Goal: Task Accomplishment & Management: Use online tool/utility

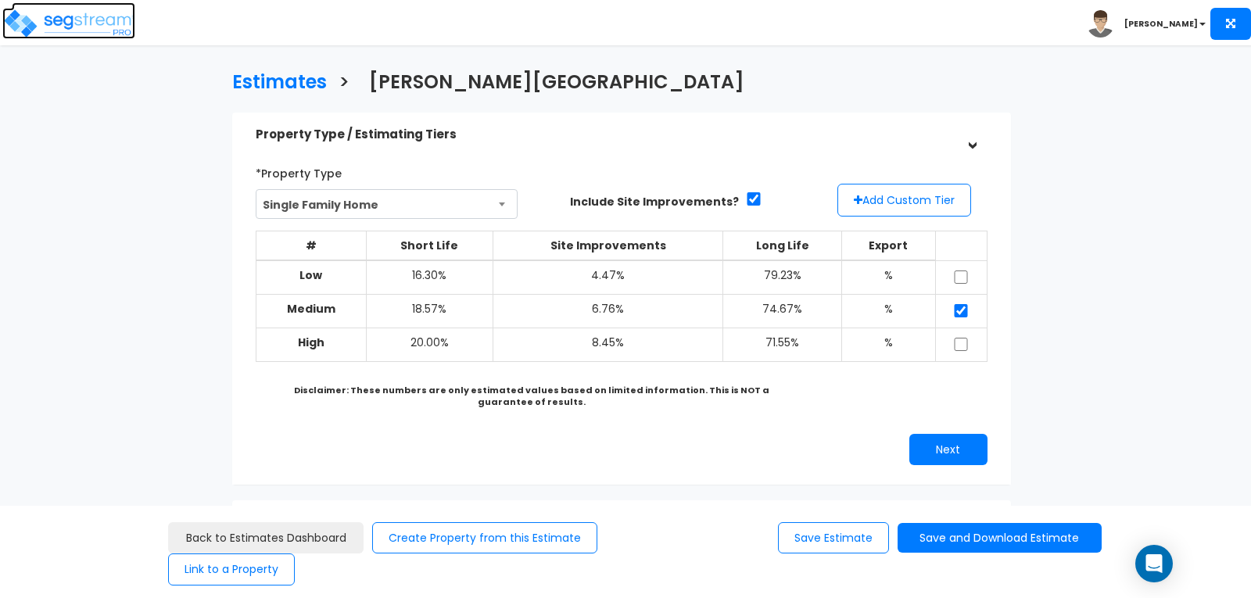
click at [101, 19] on img at bounding box center [68, 23] width 133 height 31
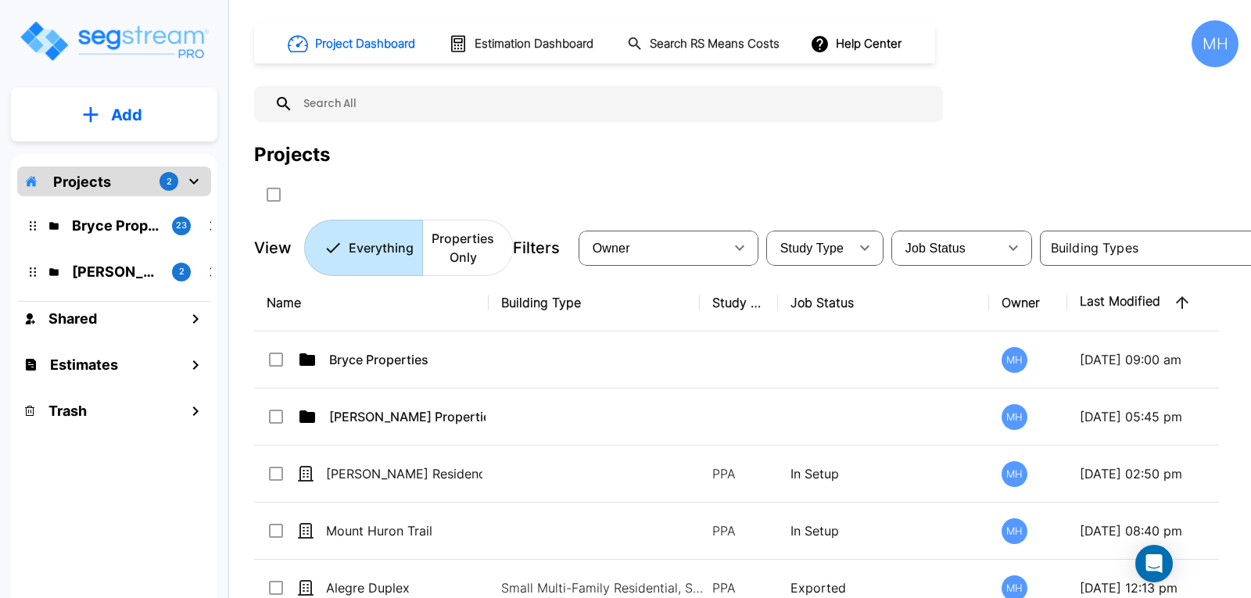
click at [115, 113] on p "Add" at bounding box center [126, 114] width 31 height 23
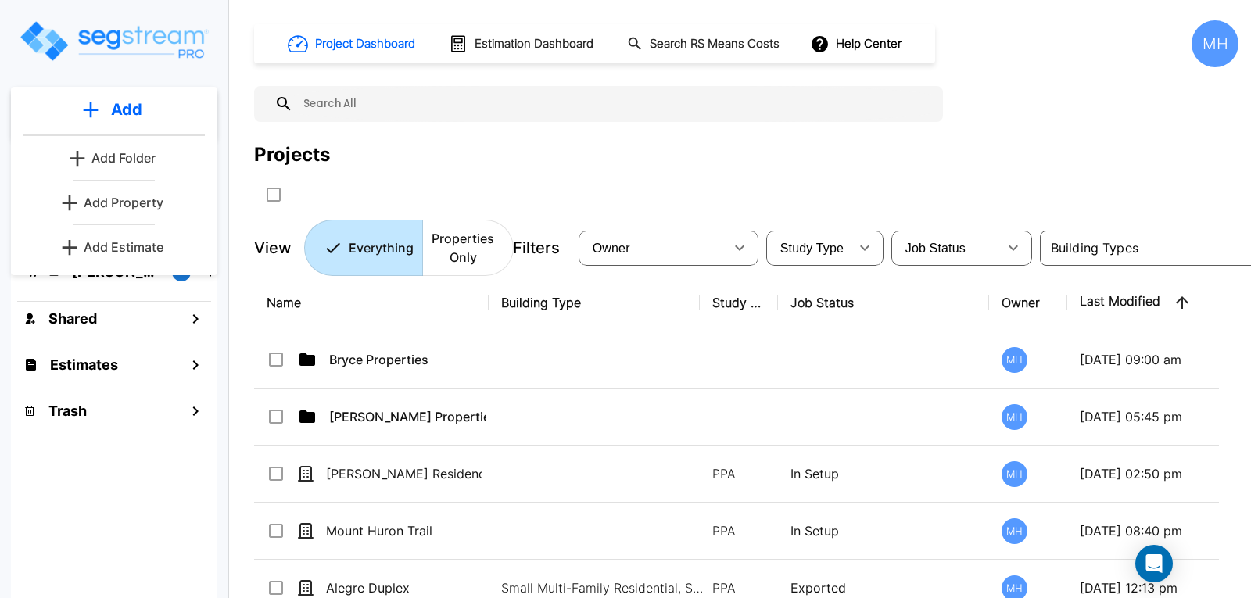
click at [117, 245] on p "Add Estimate" at bounding box center [124, 247] width 80 height 19
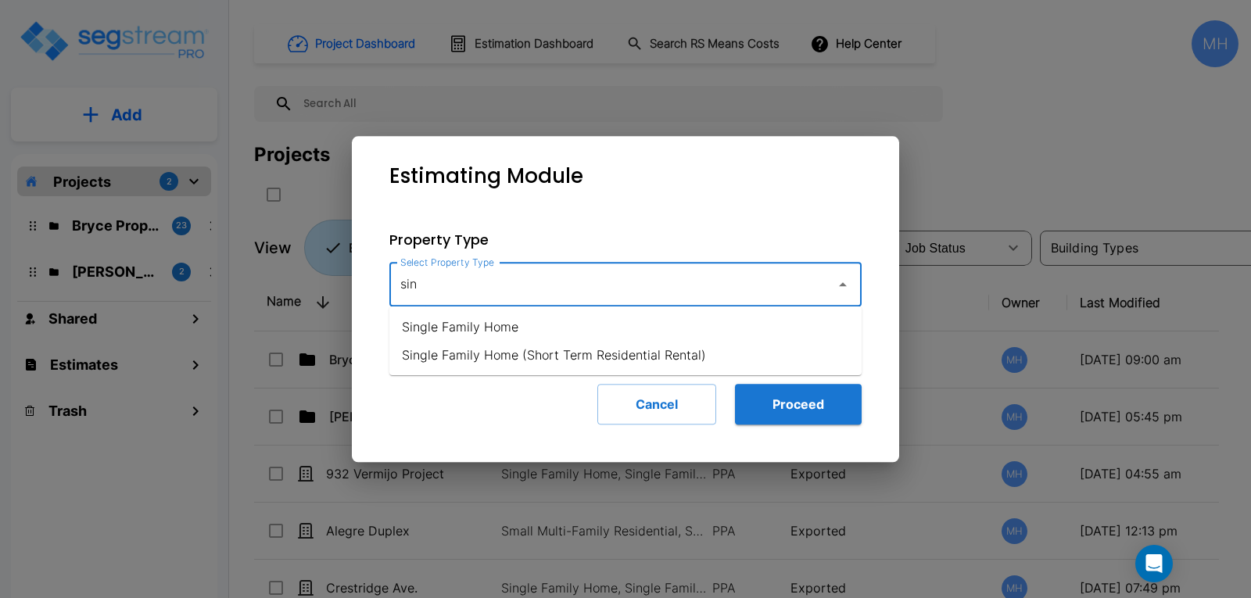
click at [443, 332] on li "Single Family Home" at bounding box center [625, 327] width 472 height 28
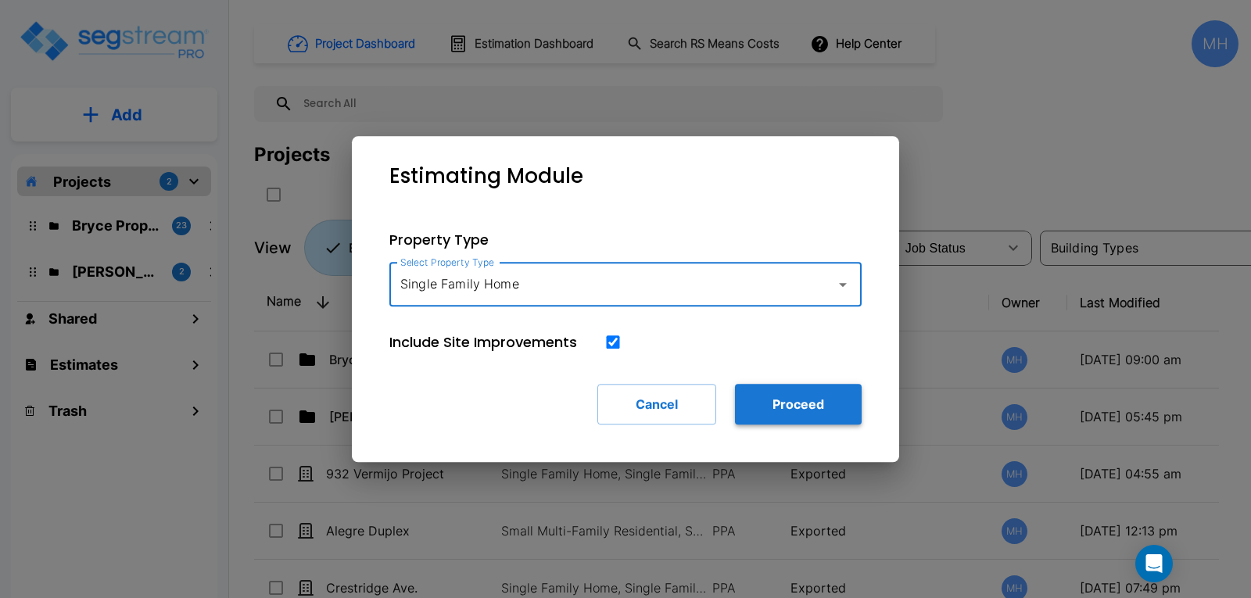
type input "Single Family Home"
click at [762, 403] on button "Proceed" at bounding box center [798, 404] width 127 height 41
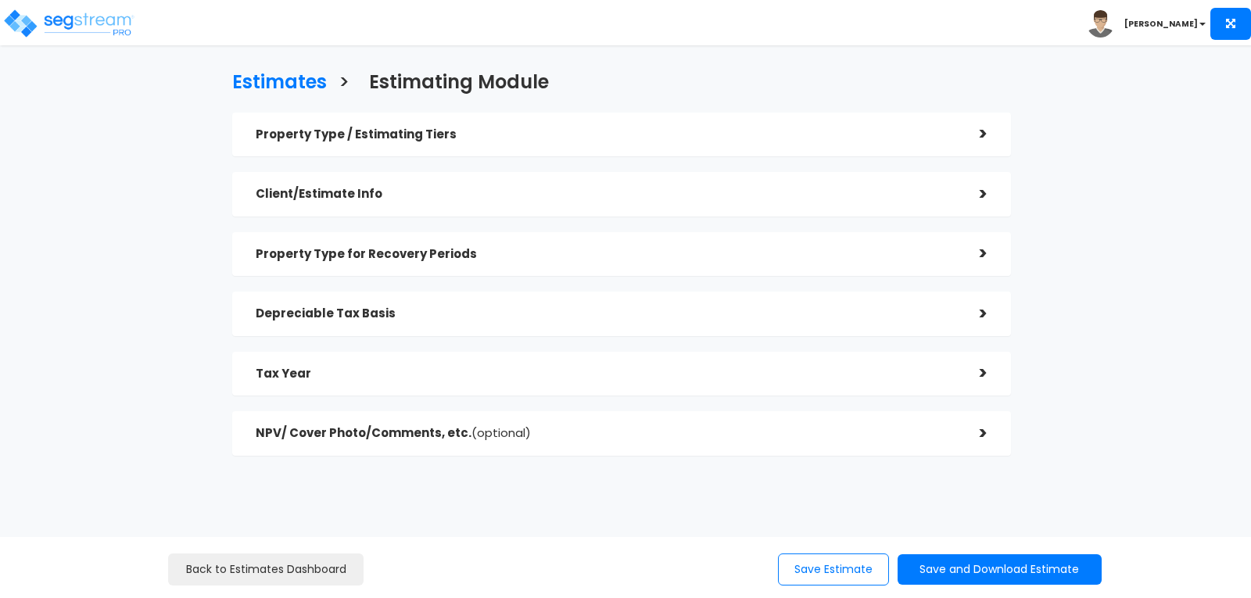
checkbox input "true"
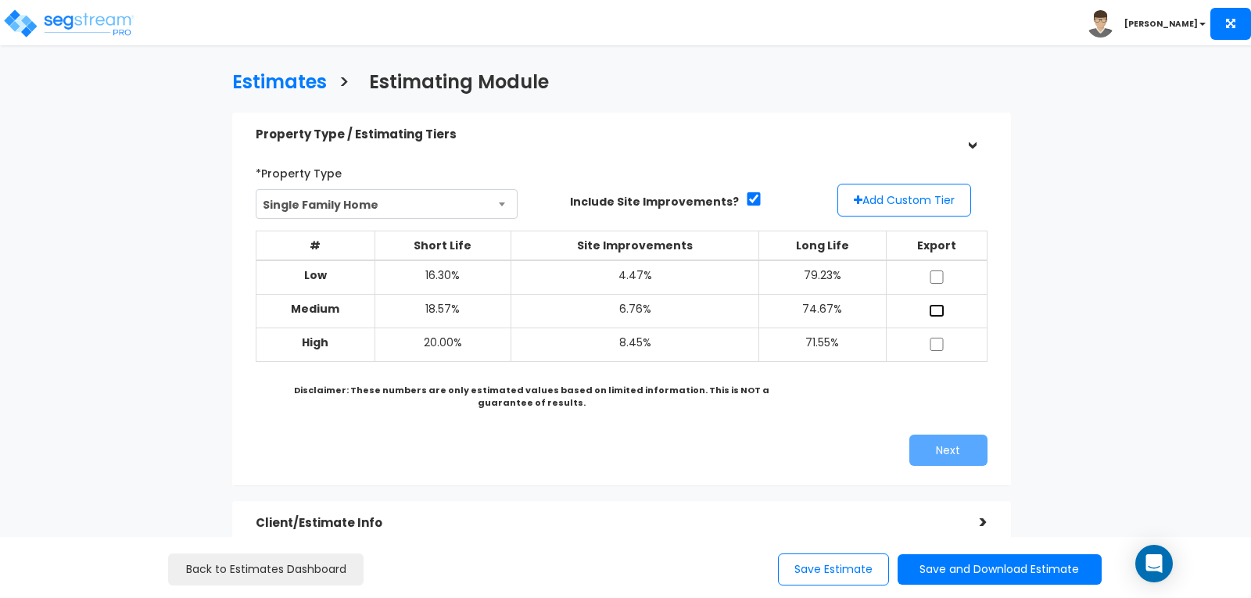
click at [935, 307] on input "checkbox" at bounding box center [937, 310] width 16 height 13
checkbox input "true"
click at [956, 449] on button "Next" at bounding box center [948, 450] width 78 height 31
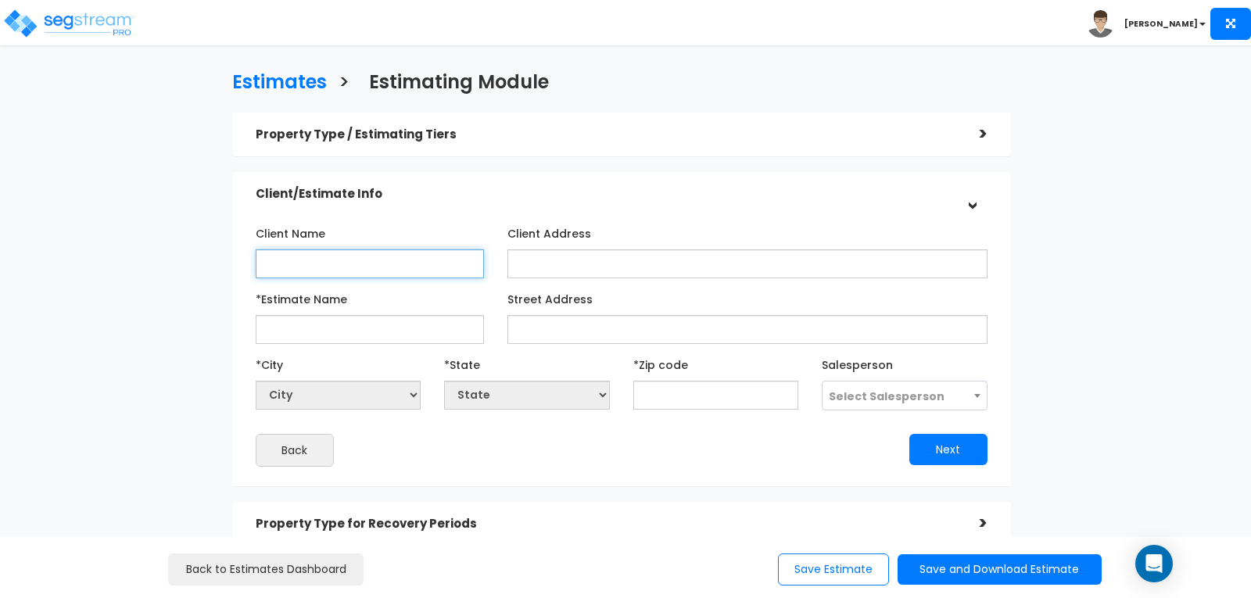
click at [321, 253] on input "Client Name" at bounding box center [370, 263] width 228 height 29
type input "Noori & Sons LLC"
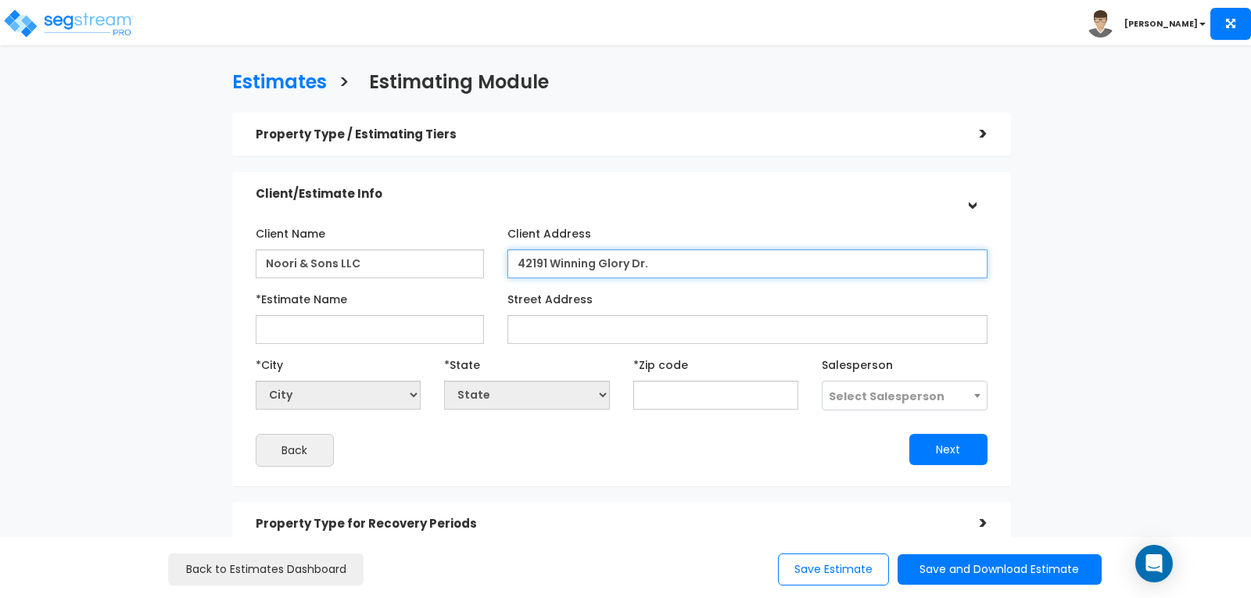
type input "42191 Winning Glory Dr."
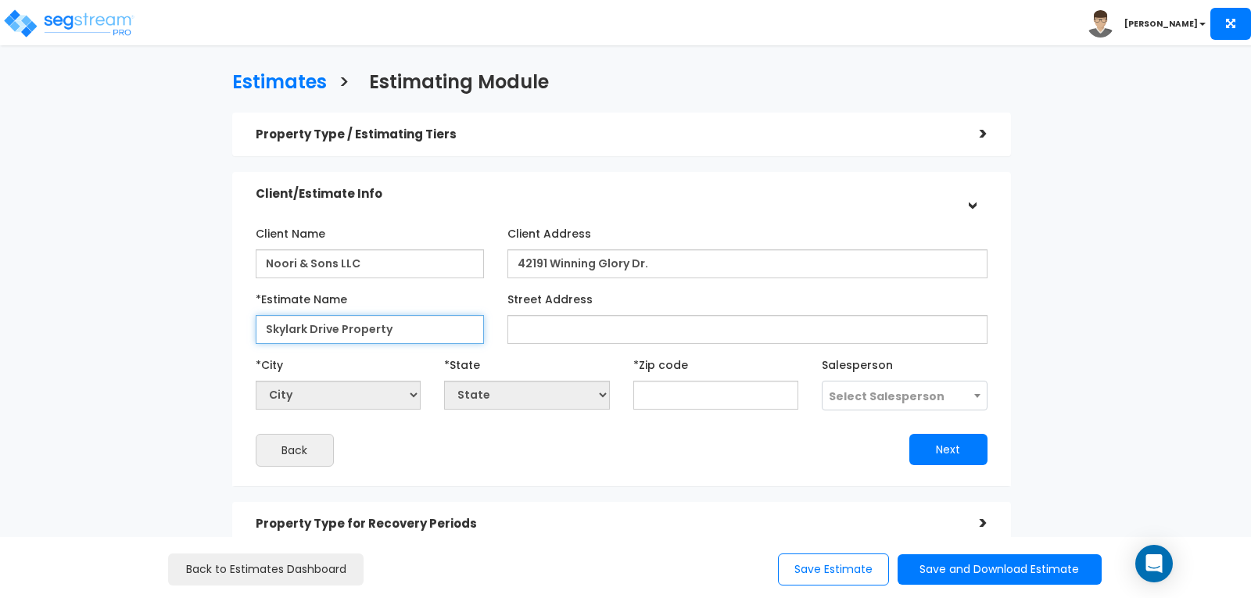
type input "Skylark Drive Property"
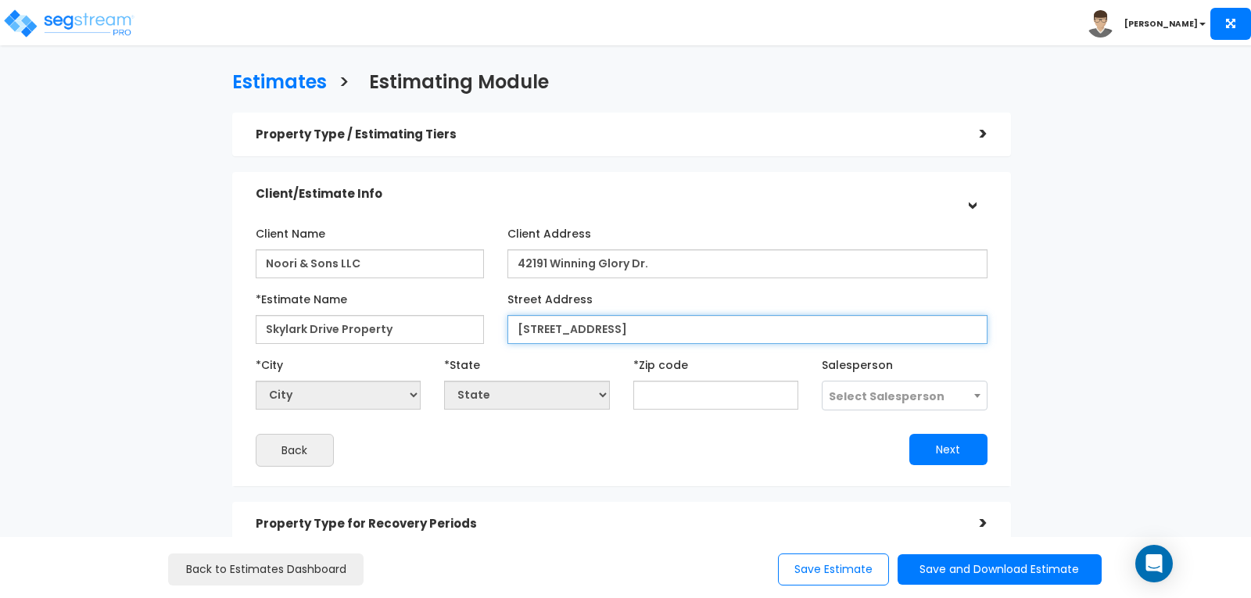
type input "[STREET_ADDRESS]"
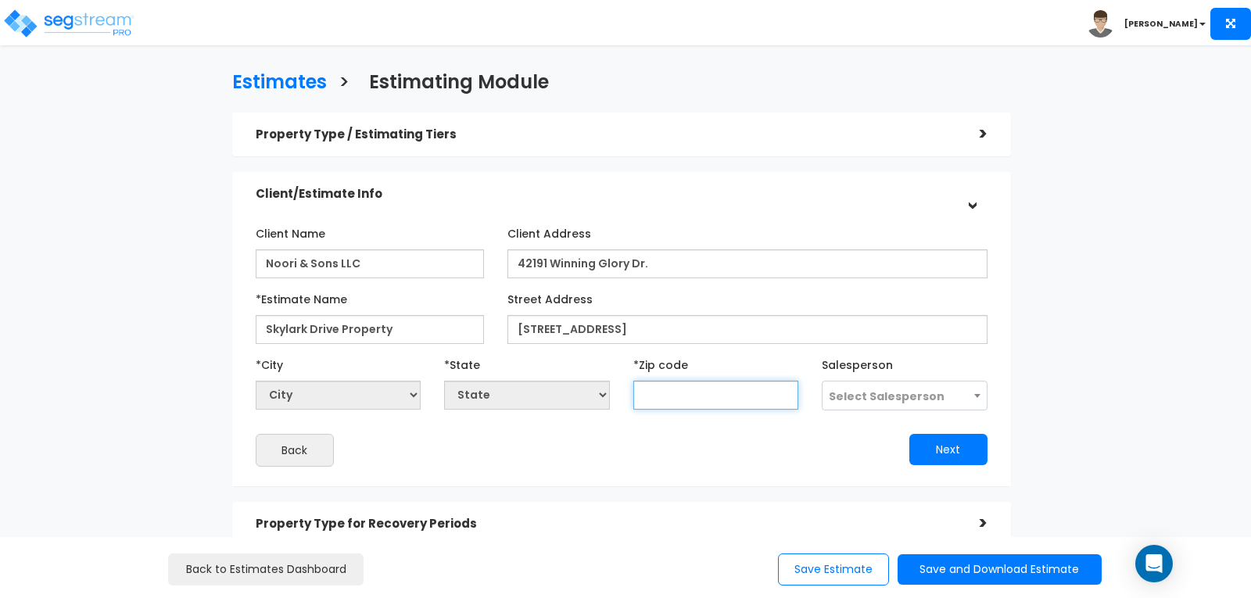
select select "National Average"
type input "7"
select select "LA"
type input "72209"
select select "AR"
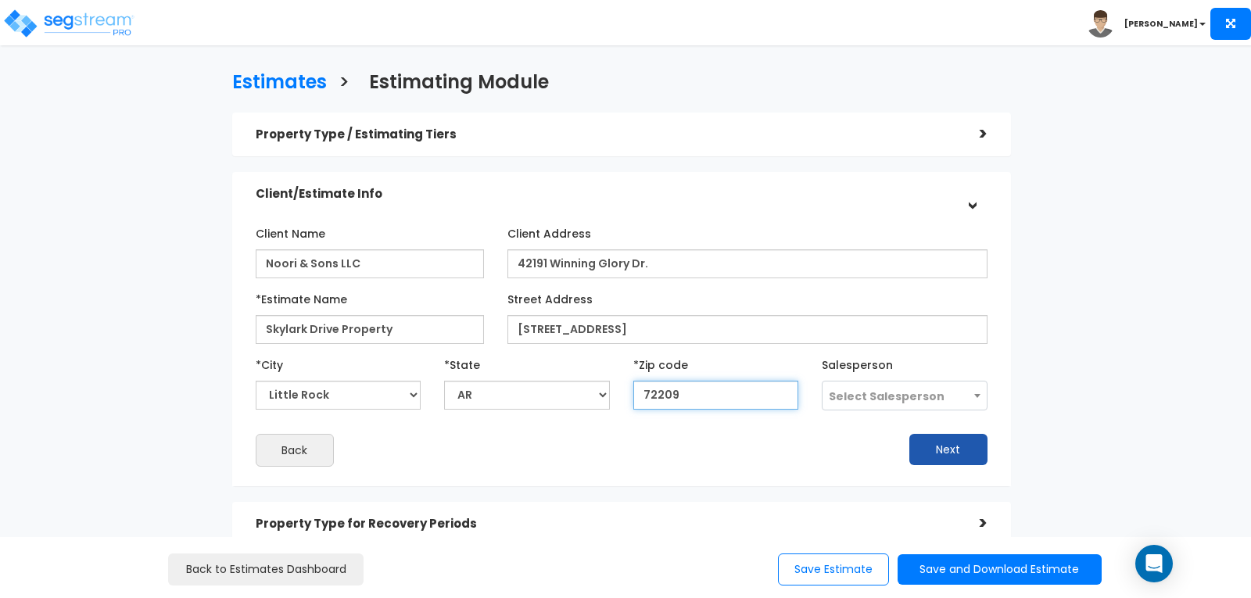
type input "72209"
click at [940, 439] on button "Next" at bounding box center [948, 449] width 78 height 31
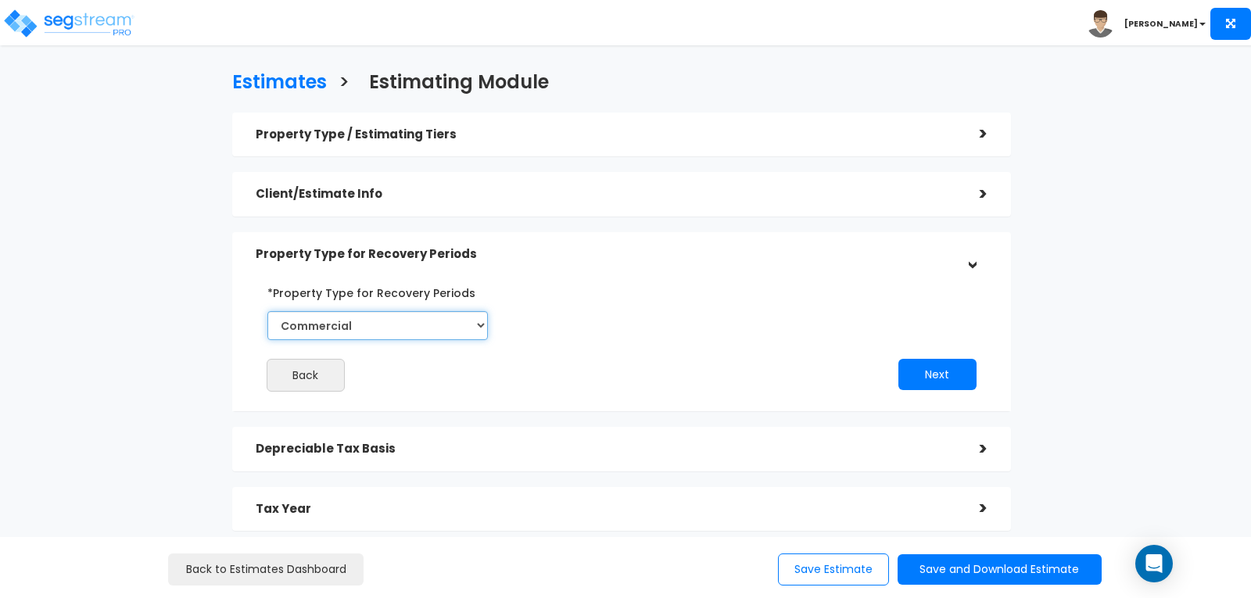
click at [480, 320] on select "Commercial Residential" at bounding box center [377, 325] width 221 height 29
select select "Residential"
click at [267, 311] on select "Commercial Residential" at bounding box center [377, 325] width 221 height 29
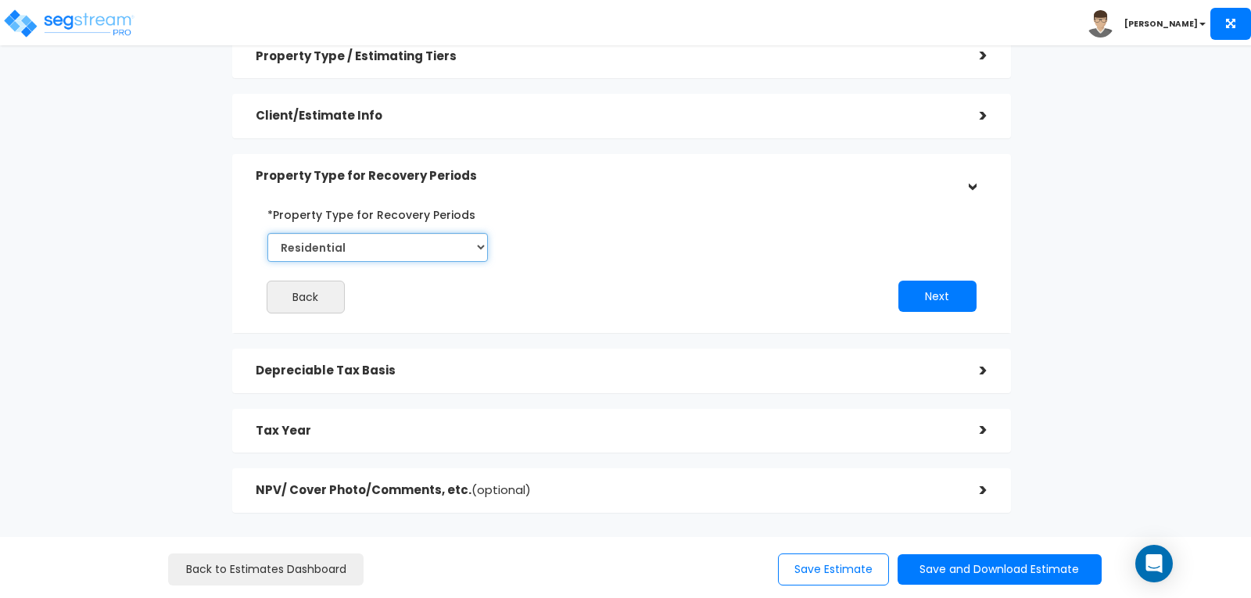
scroll to position [127, 0]
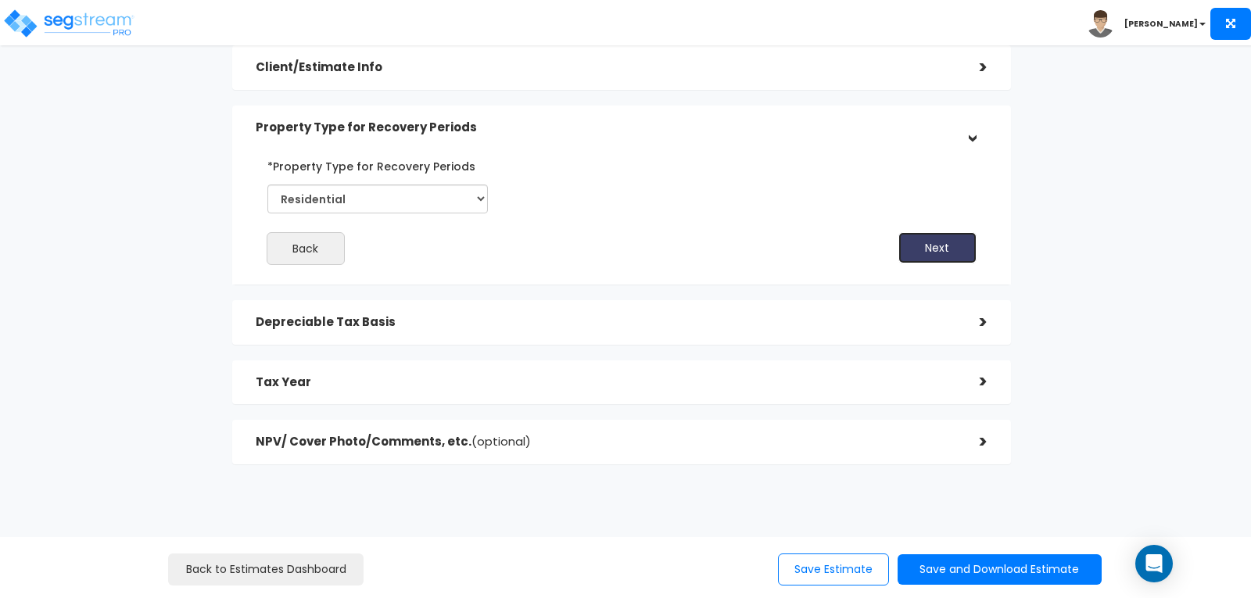
click at [942, 244] on button "Next" at bounding box center [937, 247] width 78 height 31
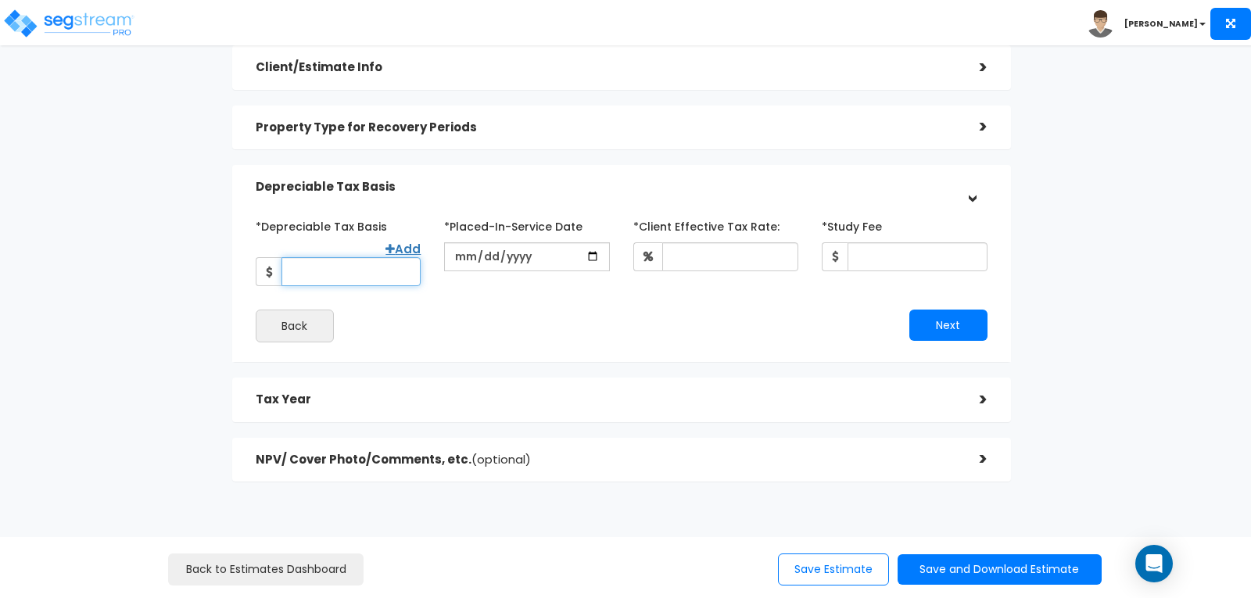
click at [362, 257] on input "*Depreciable Tax Basis" at bounding box center [351, 271] width 139 height 29
type input "145,000"
click at [465, 264] on input "date" at bounding box center [526, 256] width 165 height 29
type input "[DATE]"
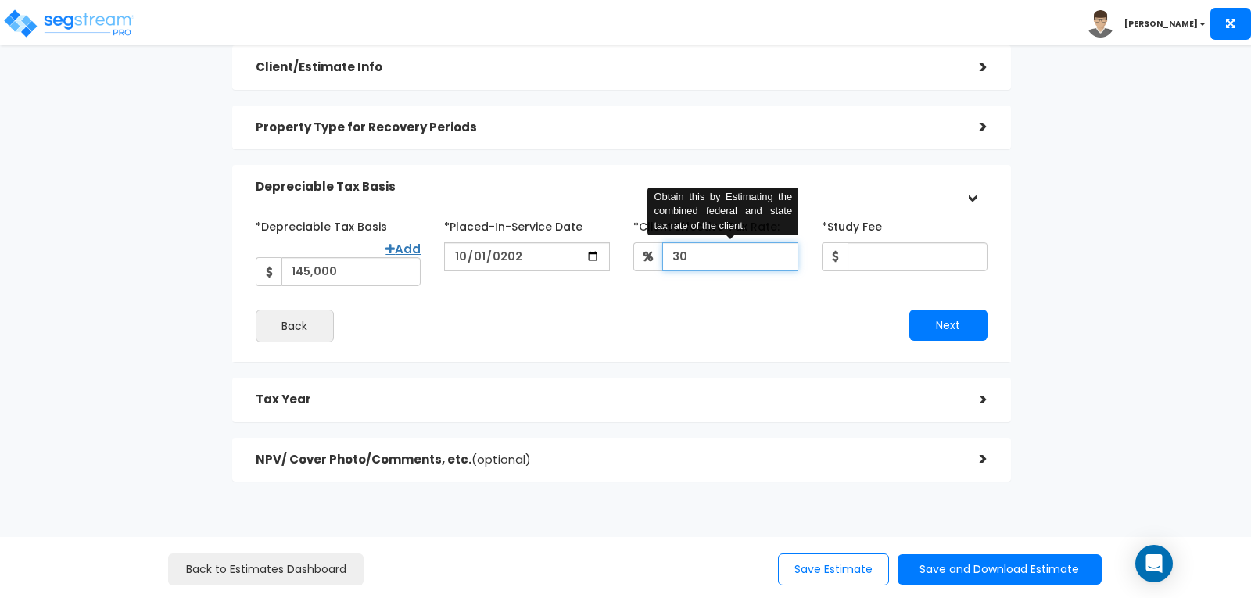
type input "30"
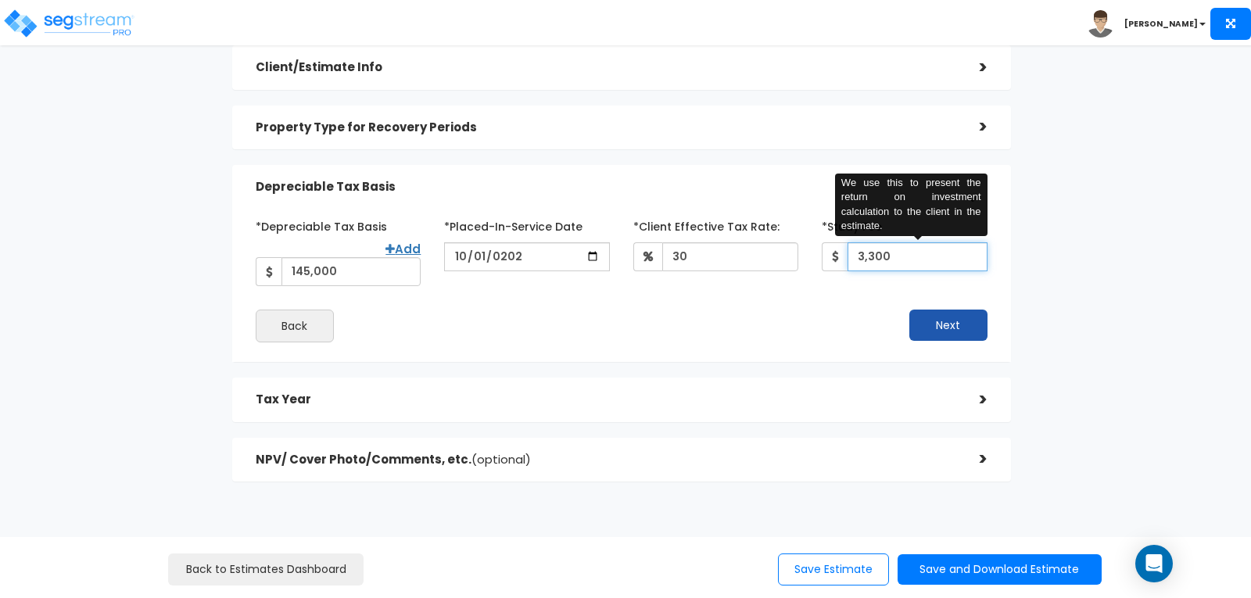
type input "3,300"
click at [955, 310] on button "Next" at bounding box center [948, 325] width 78 height 31
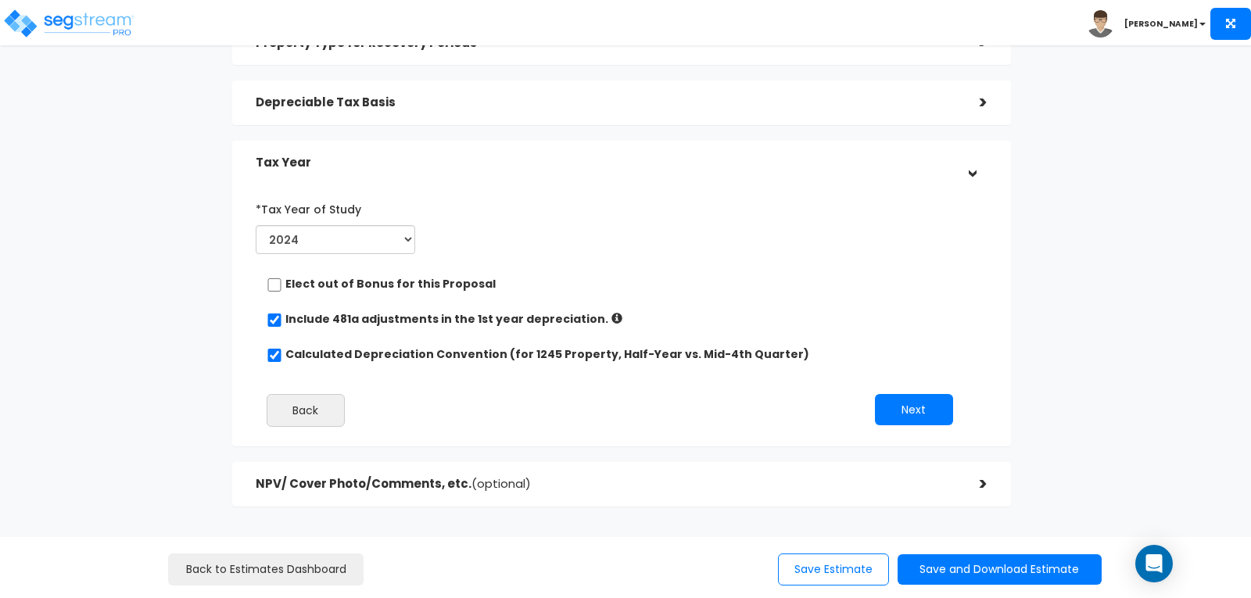
scroll to position [253, 0]
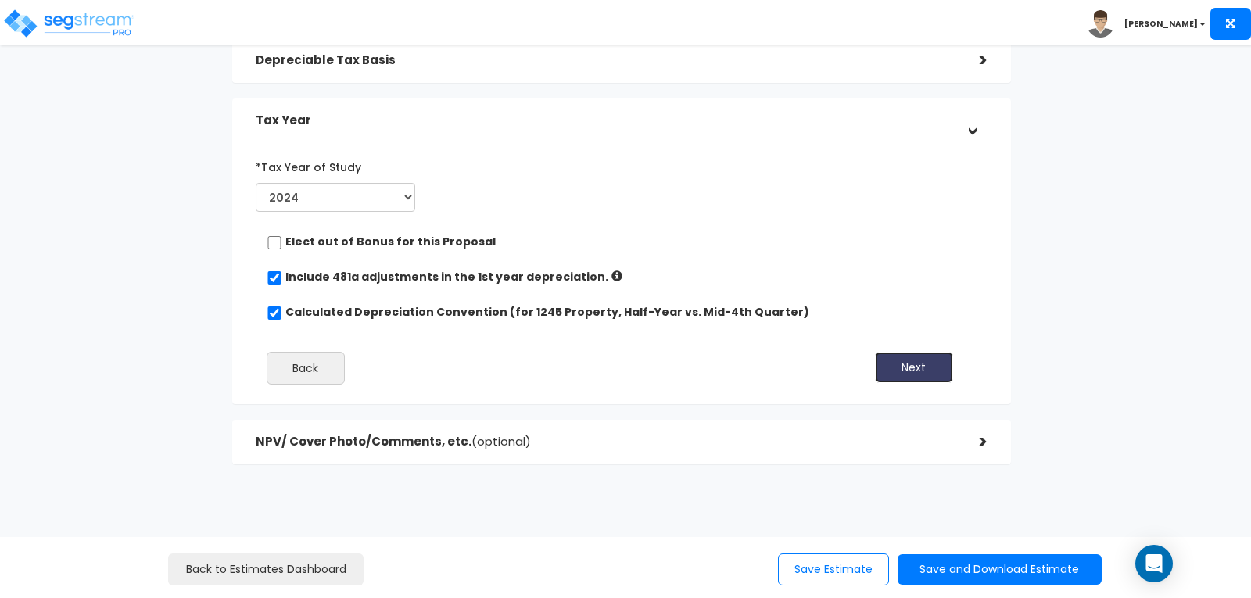
click at [905, 369] on button "Next" at bounding box center [914, 367] width 78 height 31
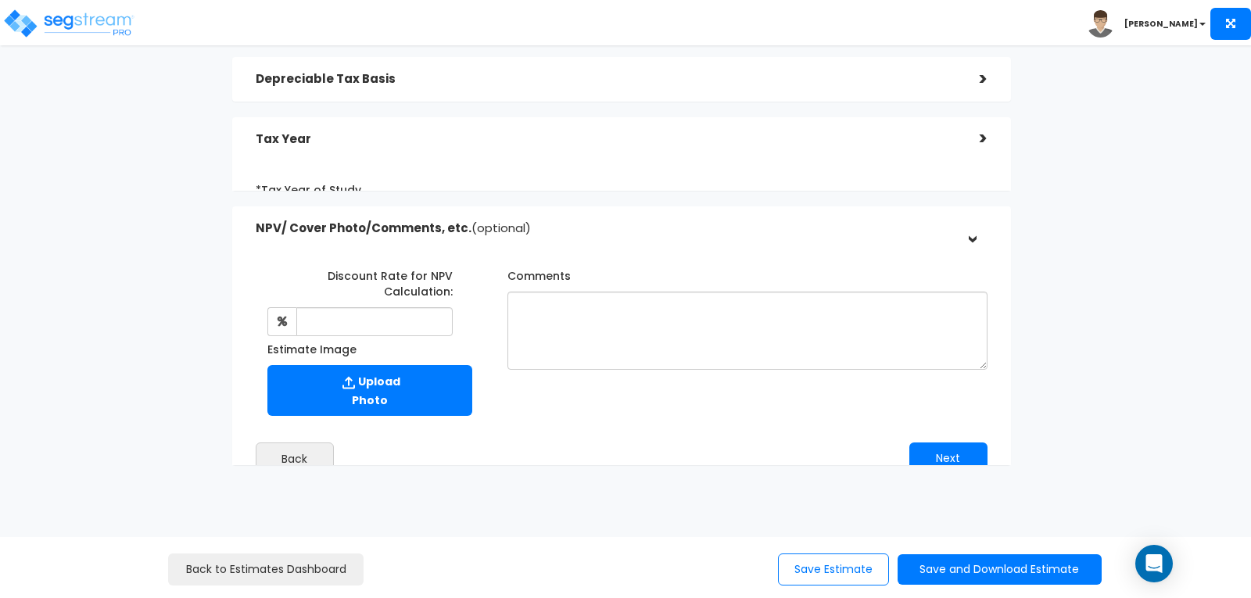
scroll to position [235, 0]
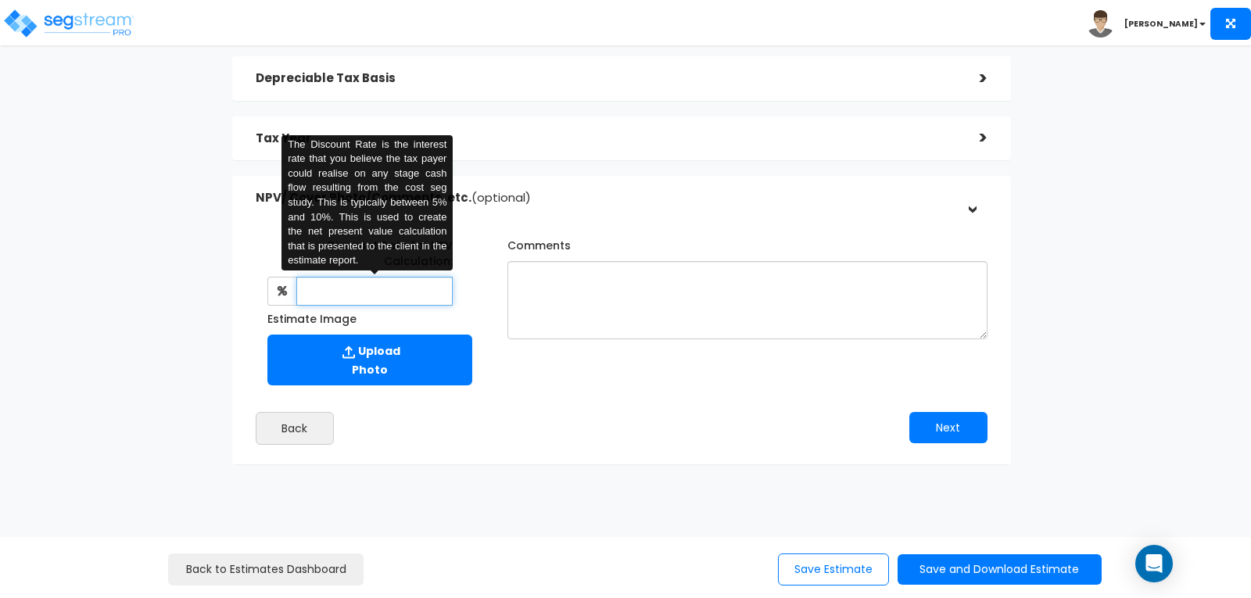
click at [345, 282] on input "text" at bounding box center [374, 291] width 157 height 29
type input "8"
click at [628, 383] on div "Discount Rate for NPV Calculation: 8 The Discount Rate is the interest rate tha…" at bounding box center [621, 308] width 755 height 168
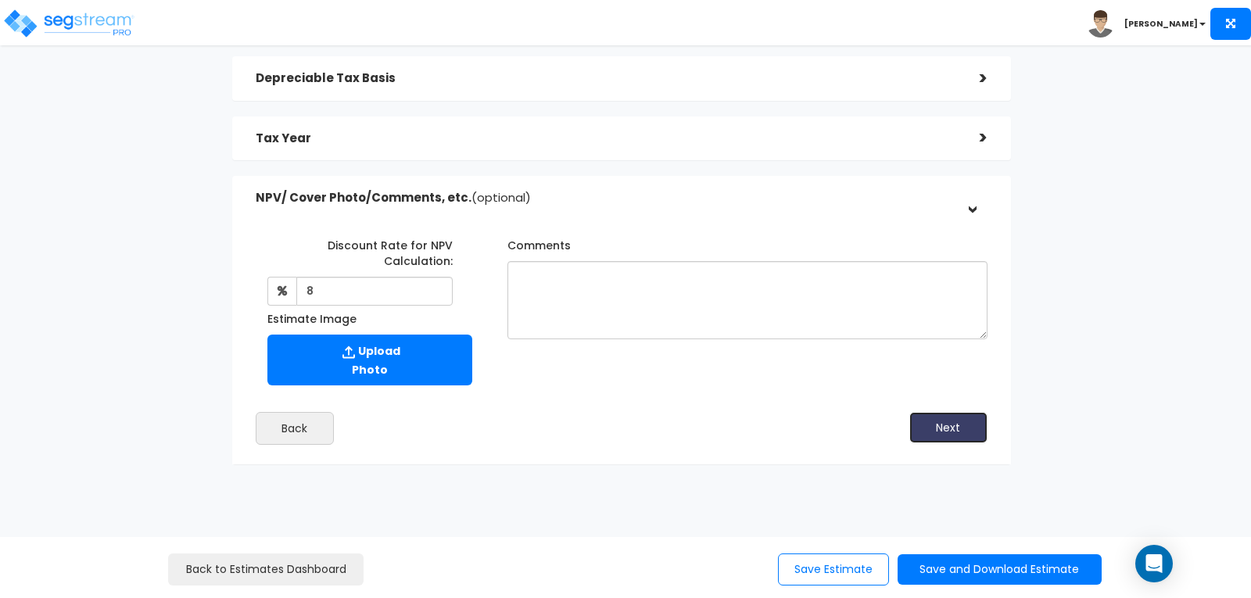
click at [966, 427] on button "Next" at bounding box center [948, 427] width 78 height 31
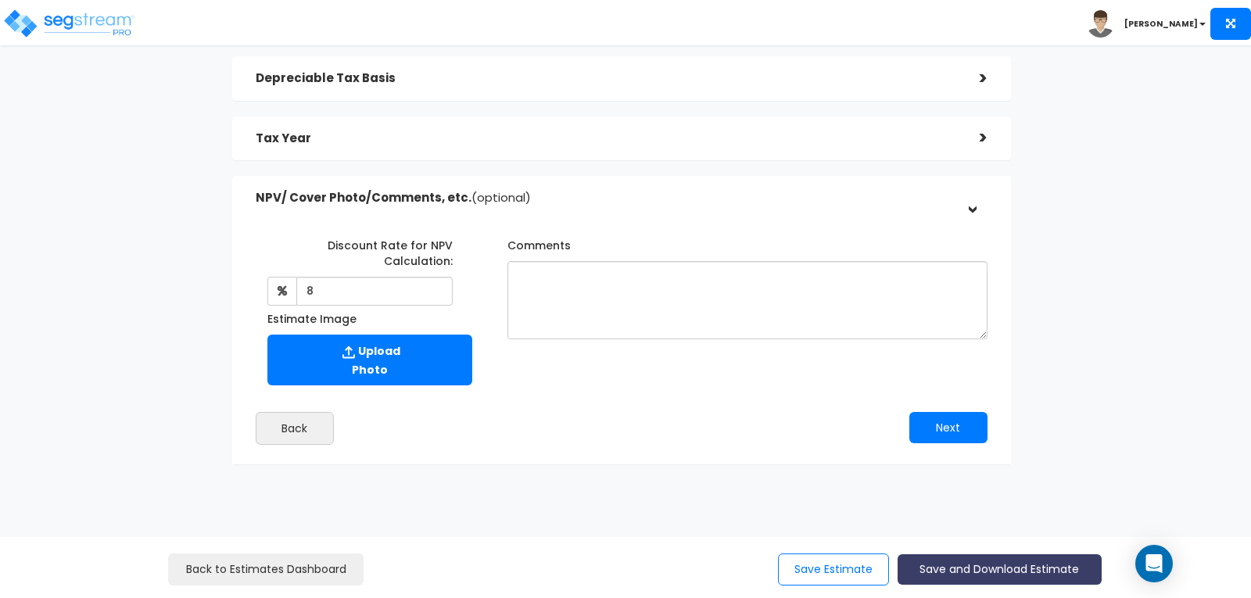
click at [972, 561] on button "Save and Download Estimate" at bounding box center [1000, 569] width 204 height 30
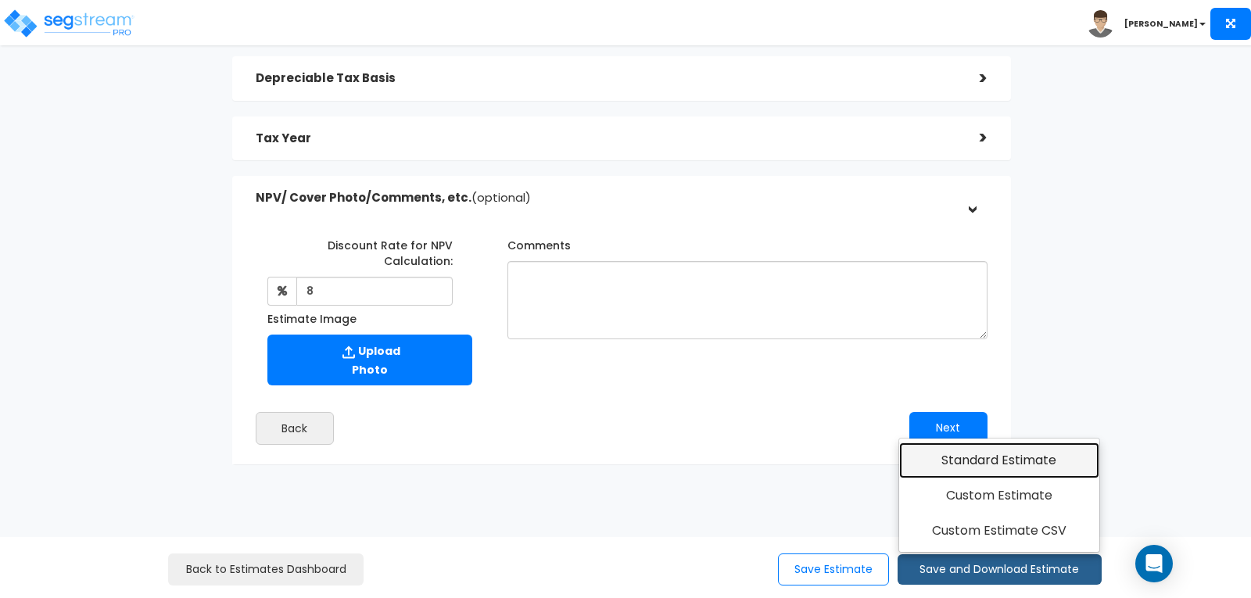
click at [964, 460] on link "Standard Estimate" at bounding box center [999, 461] width 201 height 36
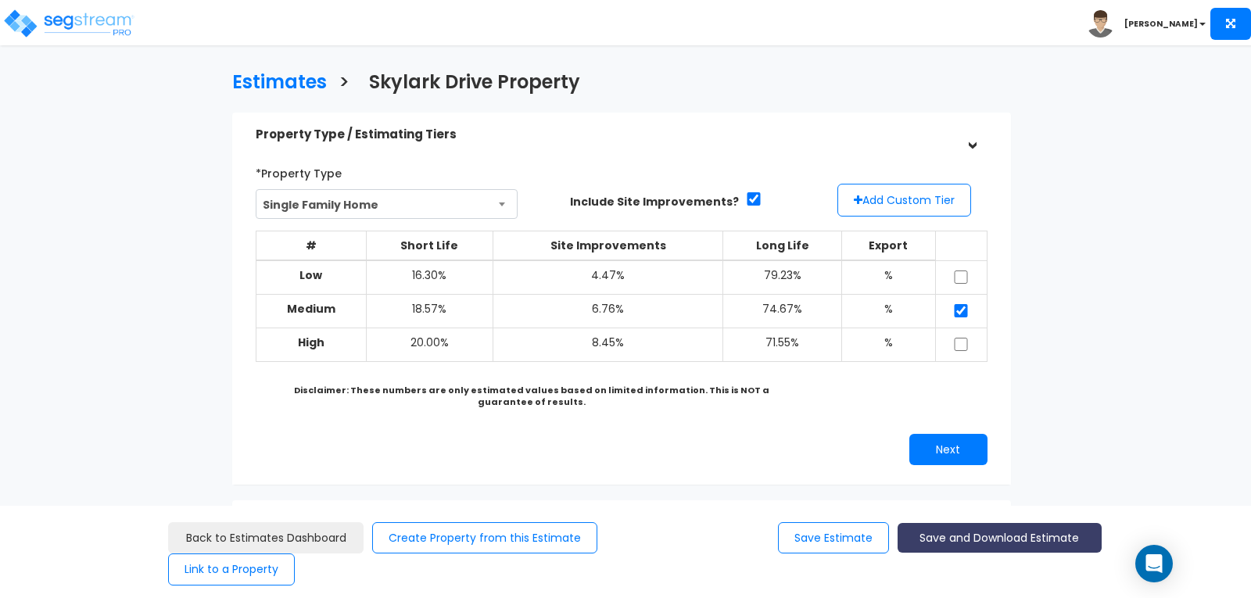
click at [973, 536] on button "Save and Download Estimate" at bounding box center [1000, 538] width 204 height 30
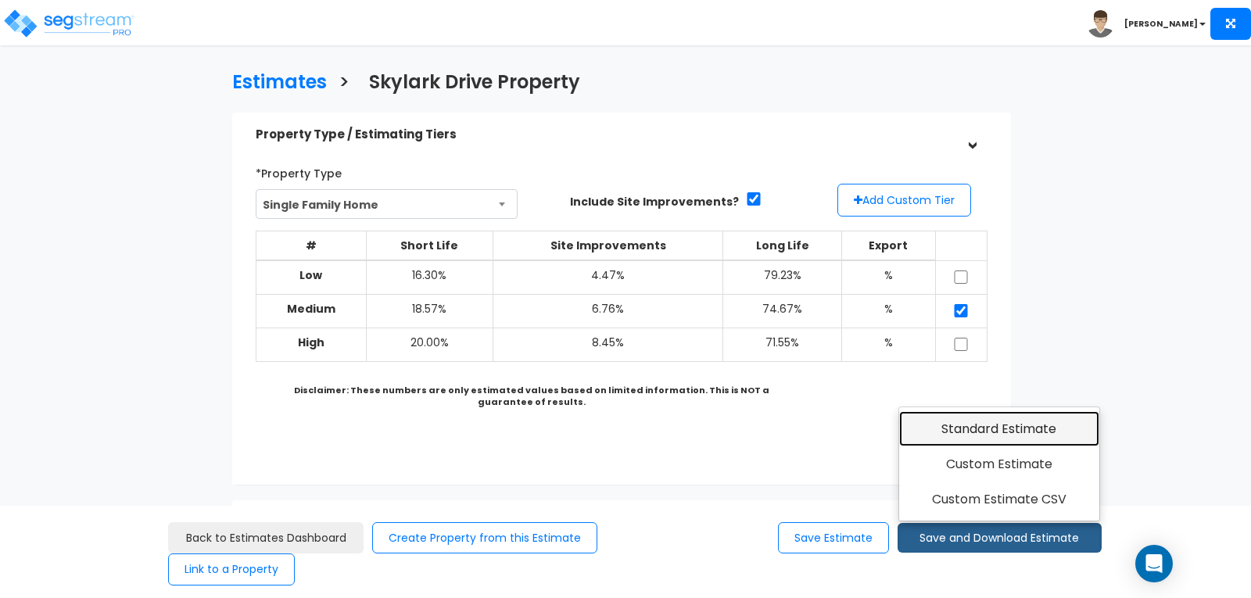
click at [962, 425] on link "Standard Estimate" at bounding box center [999, 429] width 201 height 36
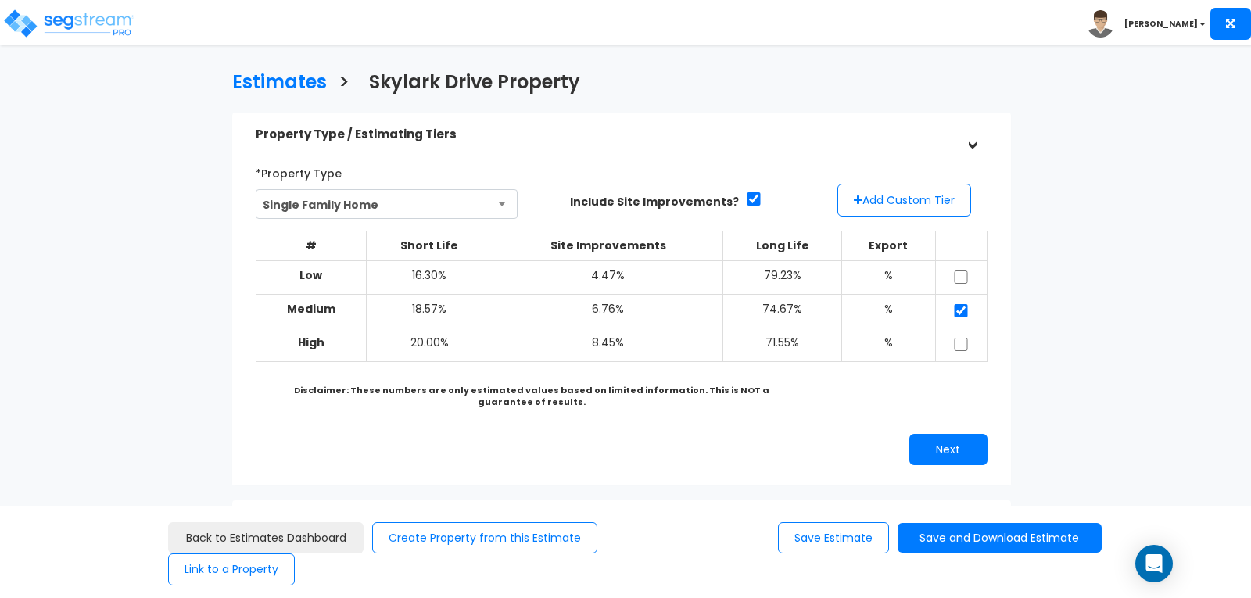
click at [1013, 31] on div "Toggle navigation Michael" at bounding box center [625, 22] width 1251 height 45
